Goal: Find specific page/section: Find specific page/section

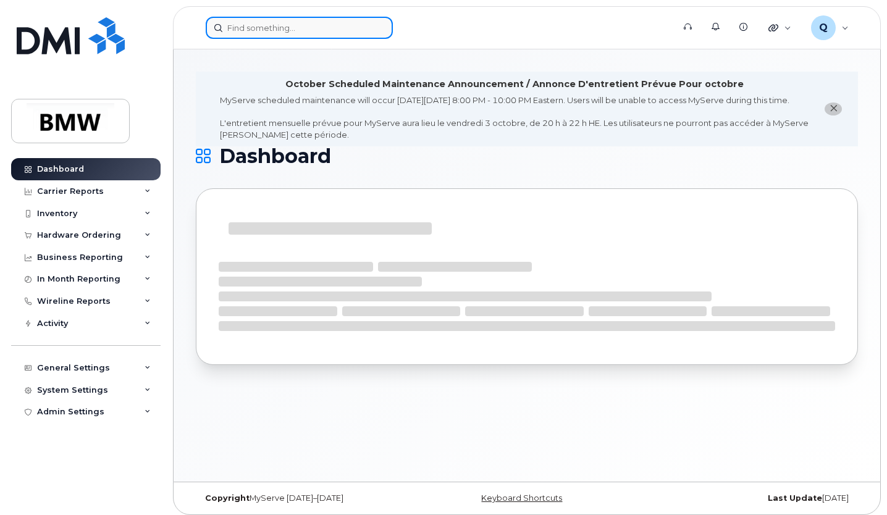
click at [282, 29] on input at bounding box center [299, 28] width 187 height 22
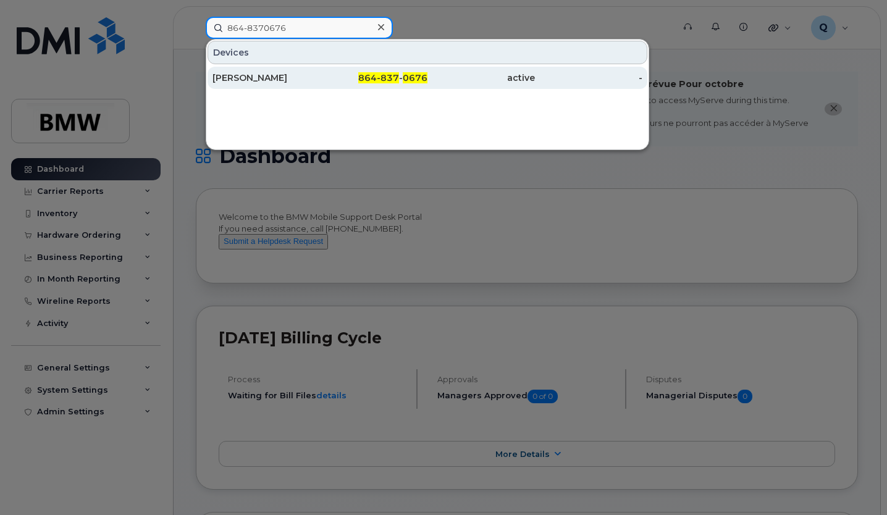
type input "864-8370676"
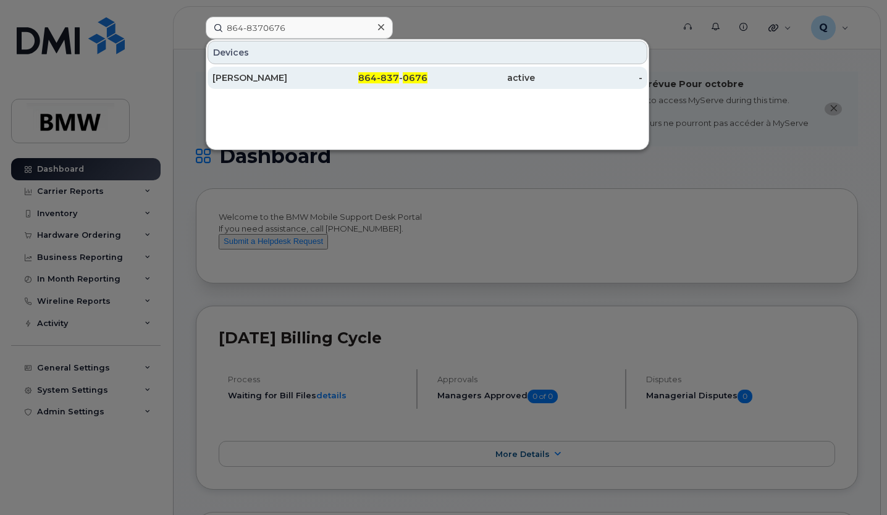
click at [285, 77] on div "[PERSON_NAME]" at bounding box center [266, 78] width 107 height 12
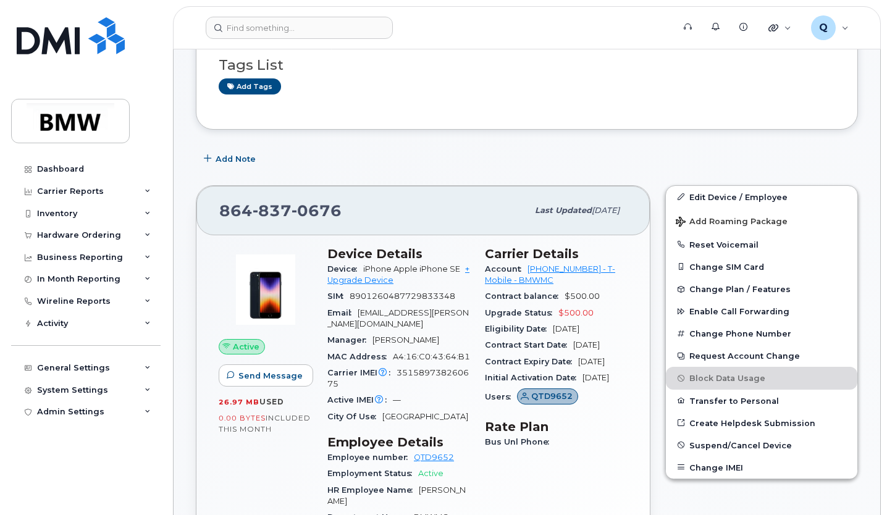
scroll to position [290, 0]
